Goal: Transaction & Acquisition: Purchase product/service

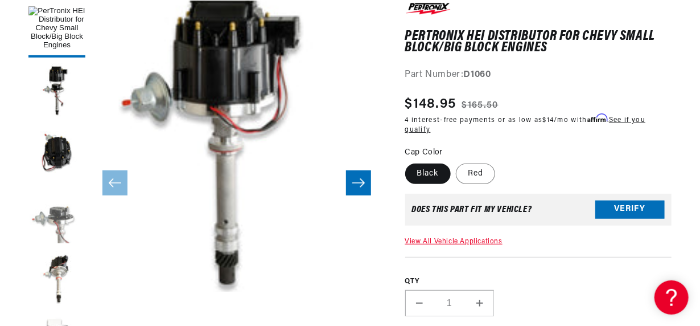
scroll to position [0, 1196]
click at [52, 221] on button "Load image 4 in gallery view" at bounding box center [56, 216] width 57 height 57
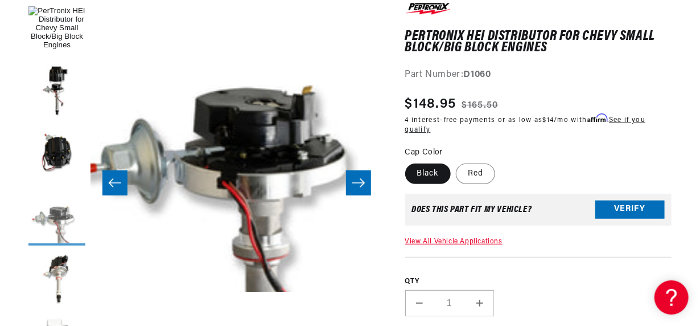
scroll to position [0, 874]
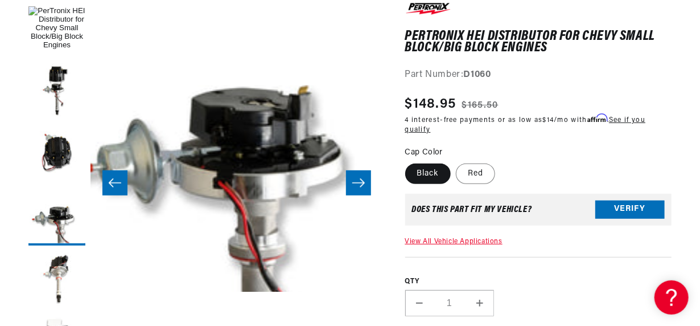
click at [354, 195] on button "Slide right" at bounding box center [358, 182] width 25 height 25
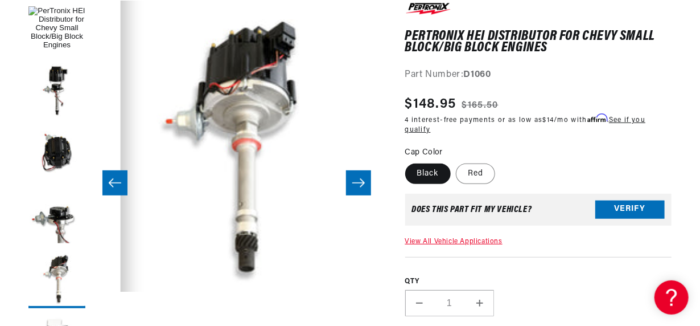
click at [354, 195] on button "Slide right" at bounding box center [358, 182] width 25 height 25
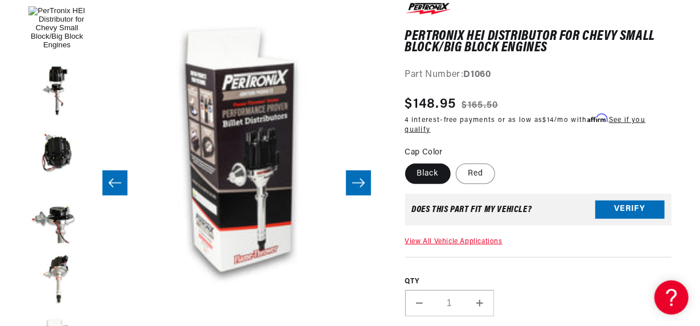
click at [355, 195] on button "Slide right" at bounding box center [358, 182] width 25 height 25
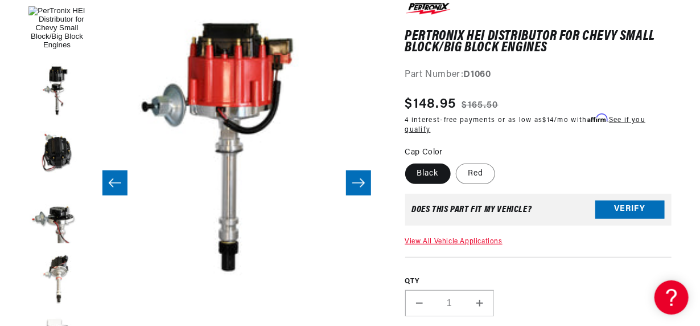
click at [355, 195] on button "Slide right" at bounding box center [358, 182] width 25 height 25
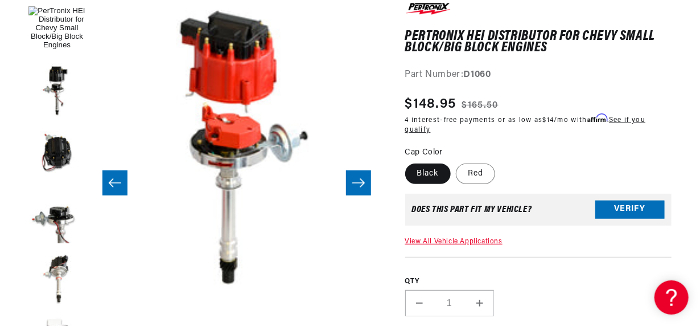
scroll to position [0, 0]
click at [356, 195] on button "Slide right" at bounding box center [358, 182] width 25 height 25
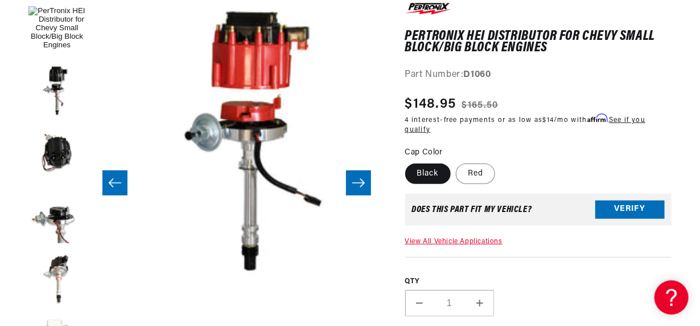
scroll to position [0, 2331]
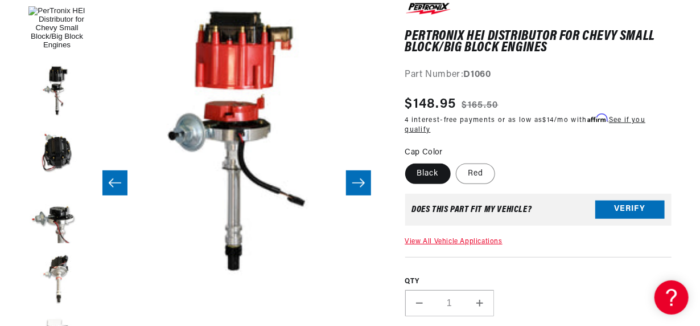
click at [357, 187] on icon "Slide right" at bounding box center [359, 182] width 14 height 11
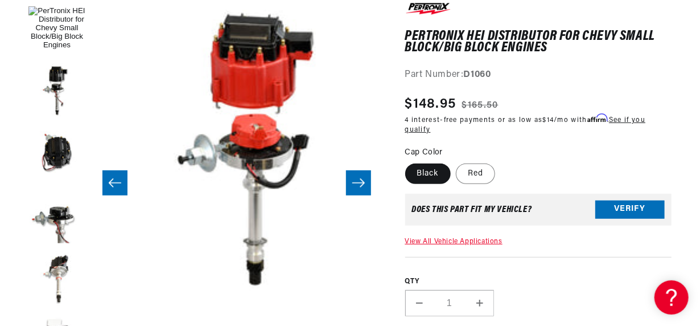
scroll to position [0, 2622]
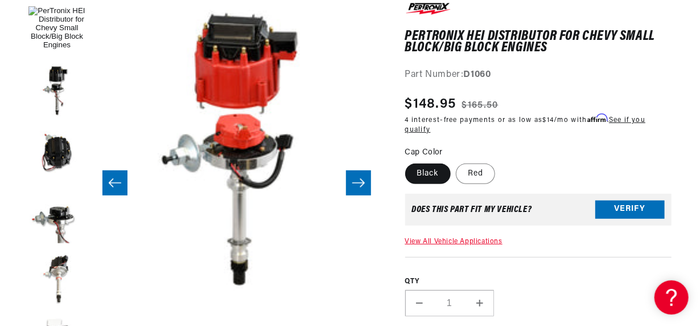
click at [355, 186] on icon "Slide right" at bounding box center [359, 182] width 14 height 11
click at [356, 186] on icon "Slide right" at bounding box center [359, 182] width 14 height 11
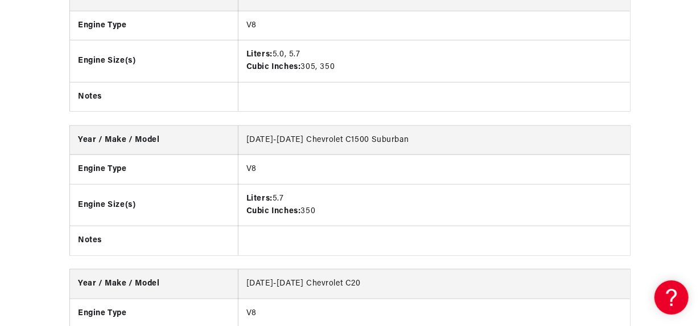
scroll to position [0, 0]
